Goal: Information Seeking & Learning: Check status

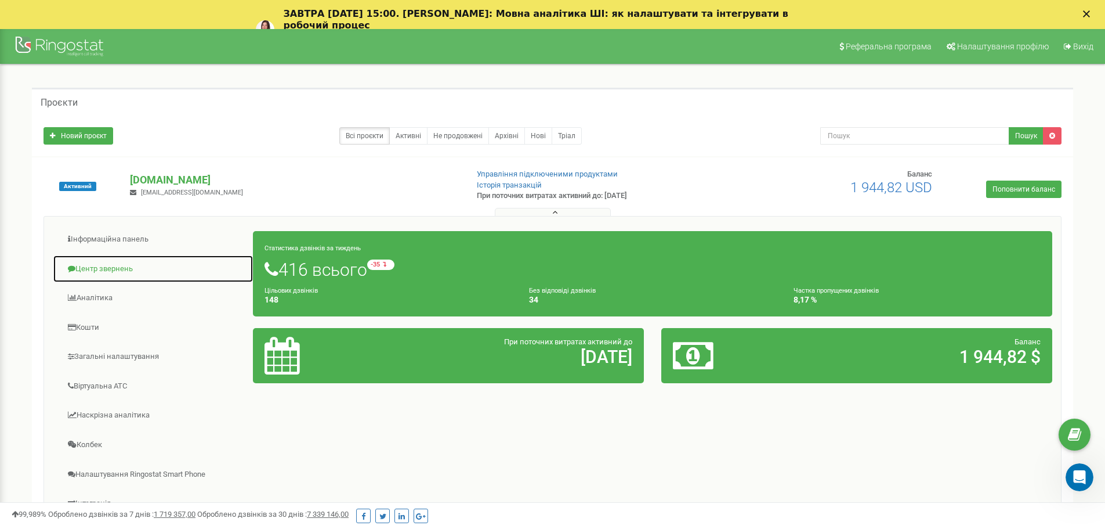
click at [130, 270] on link "Центр звернень" at bounding box center [153, 269] width 201 height 28
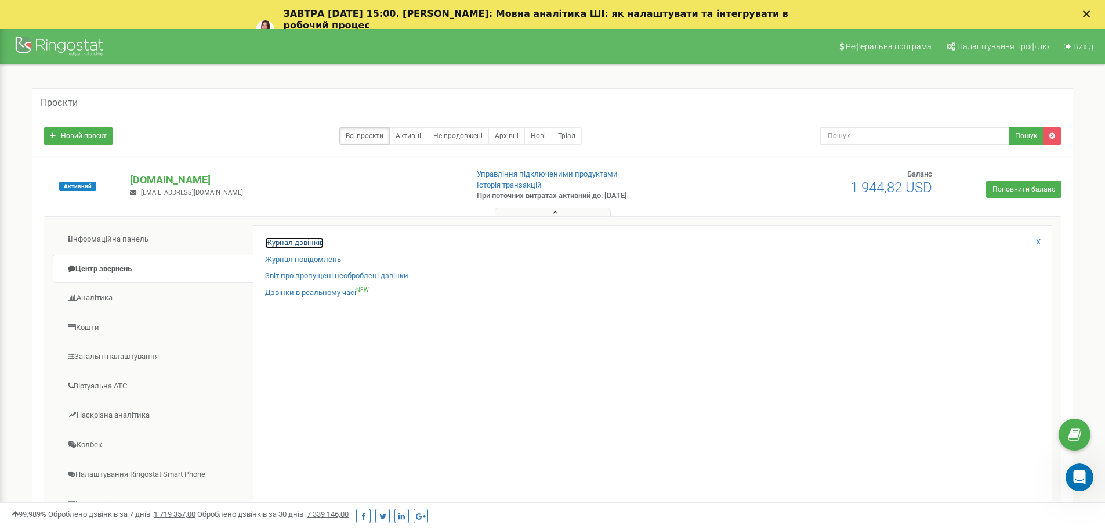
click at [289, 245] on link "Журнал дзвінків" at bounding box center [294, 242] width 59 height 11
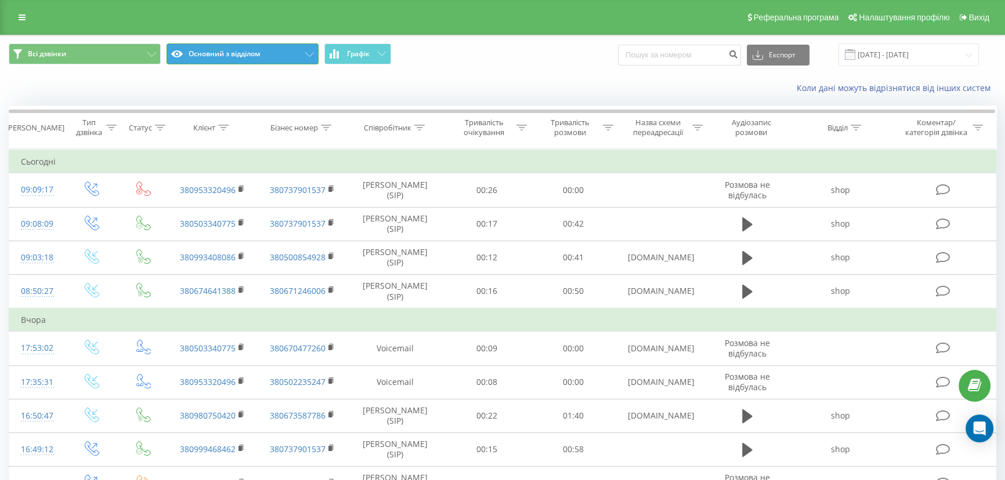
click at [226, 58] on button "Основний з відділом" at bounding box center [243, 54] width 152 height 21
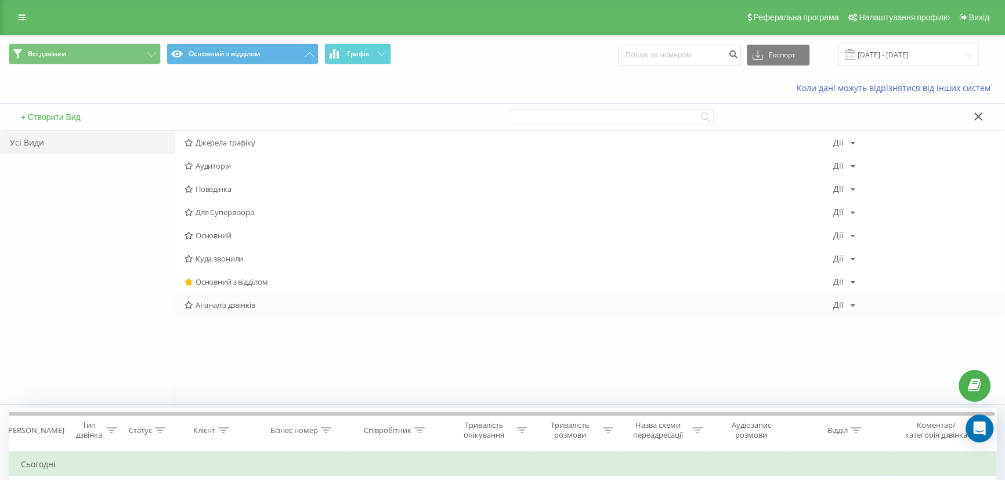
click at [237, 313] on div "AI-аналіз дзвінків Дії Редагувати Копіювати Видалити За замовчуванням Поділитися" at bounding box center [589, 305] width 829 height 23
click at [216, 306] on span "AI-аналіз дзвінків" at bounding box center [509, 305] width 649 height 8
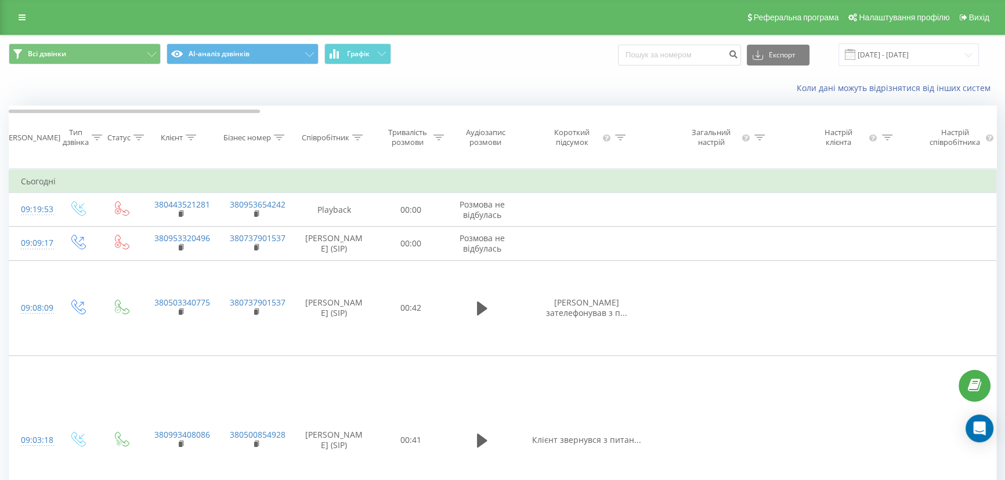
click at [621, 143] on div at bounding box center [620, 138] width 10 height 10
click at [627, 99] on div "Коли дані можуть відрізнятися вiд інших систем" at bounding box center [503, 88] width 1004 height 28
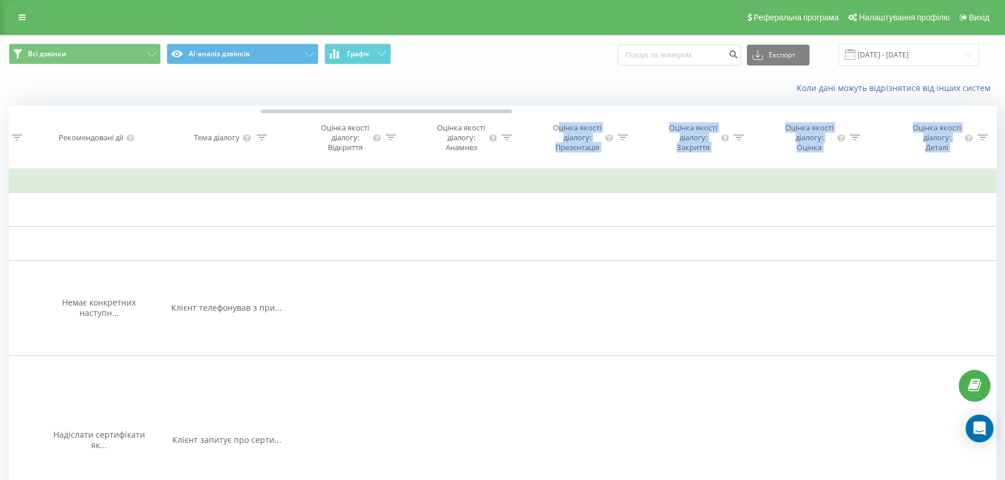
drag, startPoint x: 250, startPoint y: 114, endPoint x: 559, endPoint y: 117, distance: 308.7
click at [559, 117] on div "Дата дзвінка Тип дзвінка Статус Клієнт Бізнес номер Співробітник Тривалість роз…" at bounding box center [503, 137] width 988 height 63
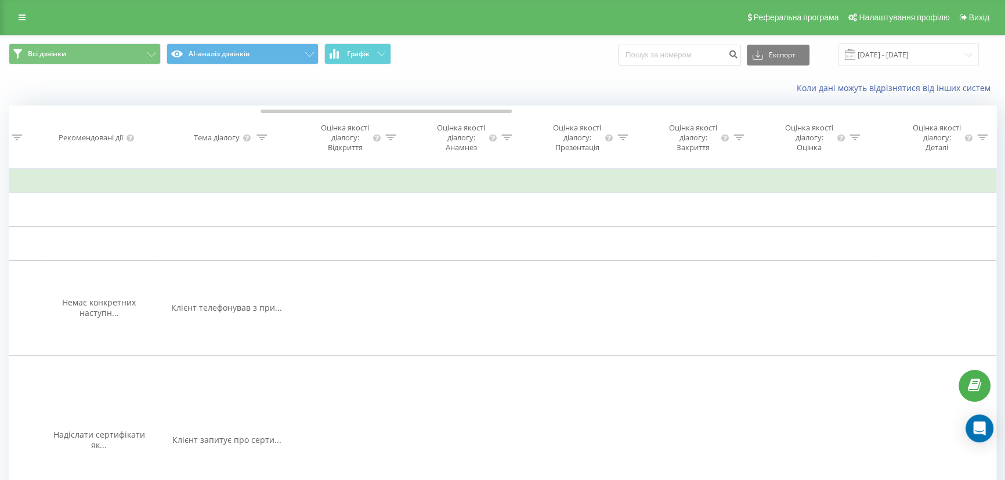
click at [424, 83] on div "Коли дані можуть відрізнятися вiд інших систем" at bounding box center [690, 88] width 627 height 12
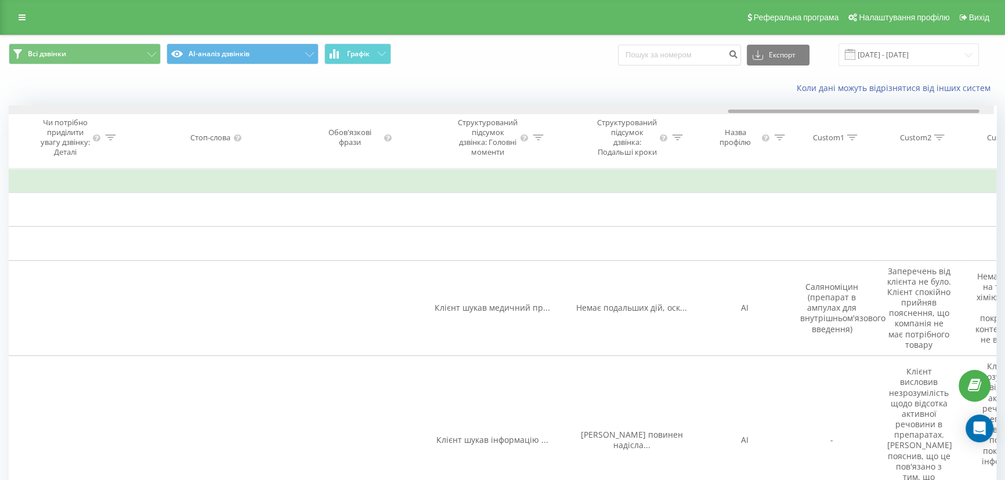
scroll to position [0, 2847]
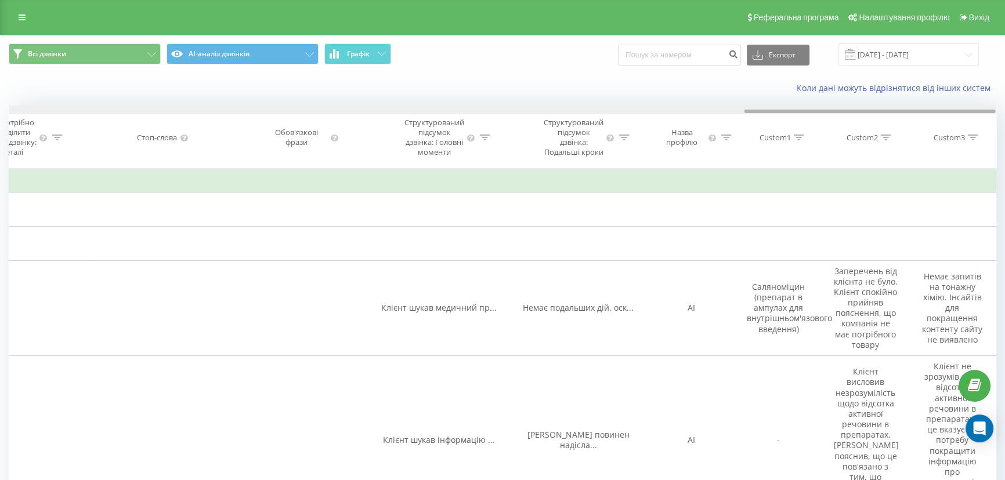
drag, startPoint x: 414, startPoint y: 113, endPoint x: 903, endPoint y: 117, distance: 489.2
click at [903, 117] on div "Дата дзвінка Тип дзвінка Статус Клієнт Бізнес номер Співробітник Тривалість роз…" at bounding box center [503, 137] width 988 height 63
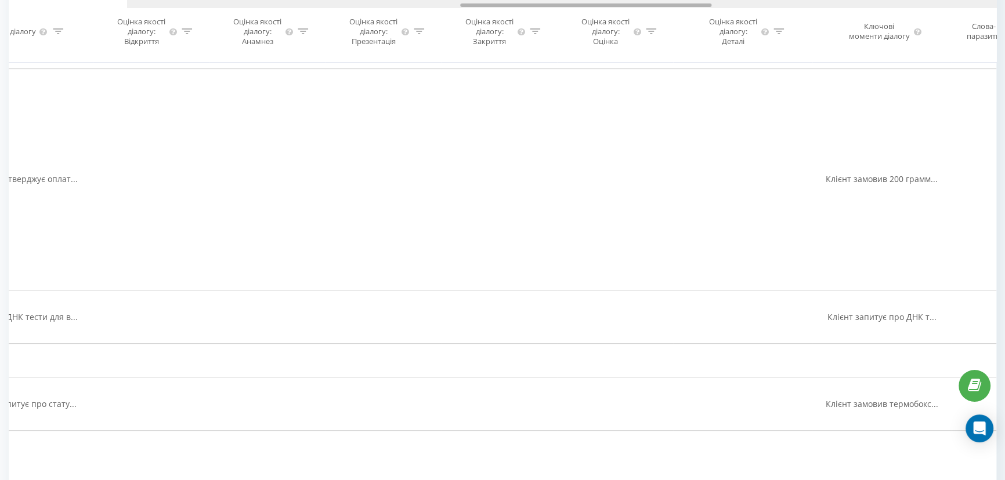
scroll to position [0, 841]
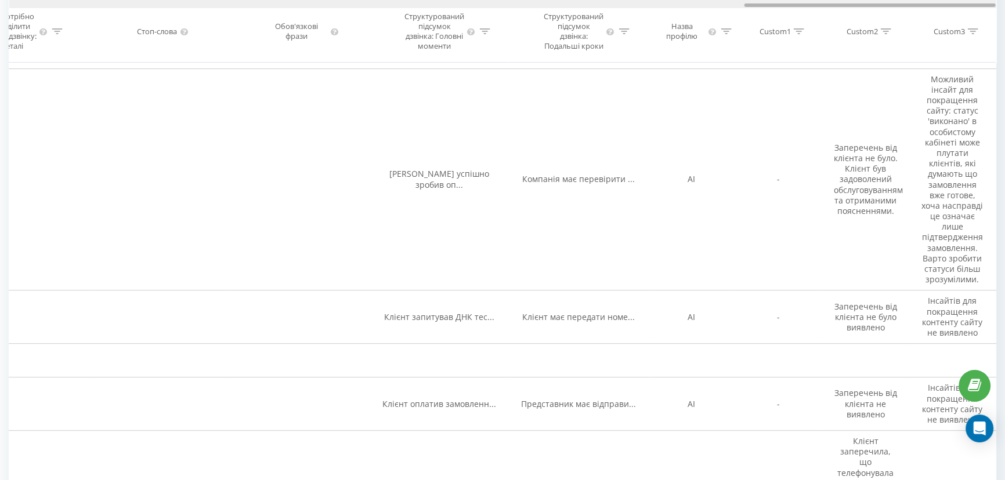
drag, startPoint x: 758, startPoint y: 6, endPoint x: 834, endPoint y: 40, distance: 82.8
click at [830, 39] on div "Дата дзвінка Тип дзвінка Статус Клієнт Бізнес номер Співробітник Тривалість роз…" at bounding box center [503, 31] width 988 height 63
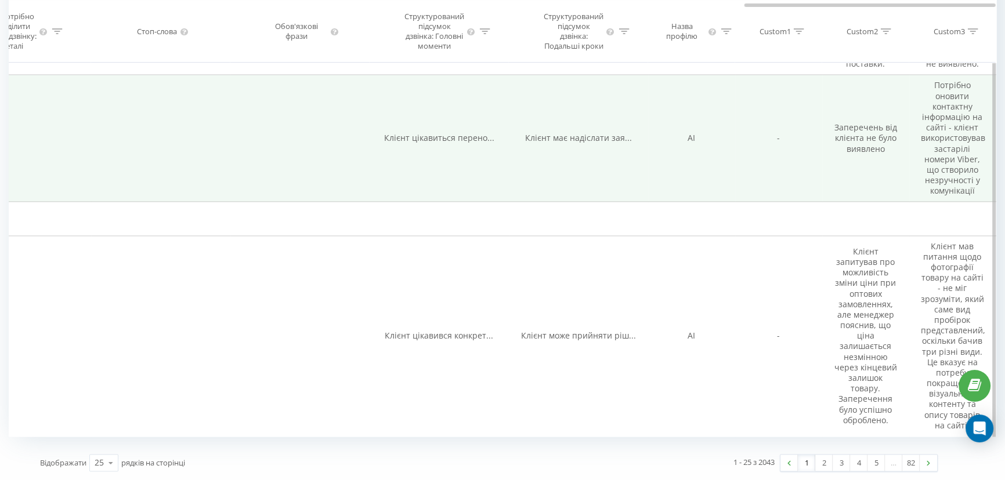
scroll to position [1951, 0]
